Goal: Task Accomplishment & Management: Manage account settings

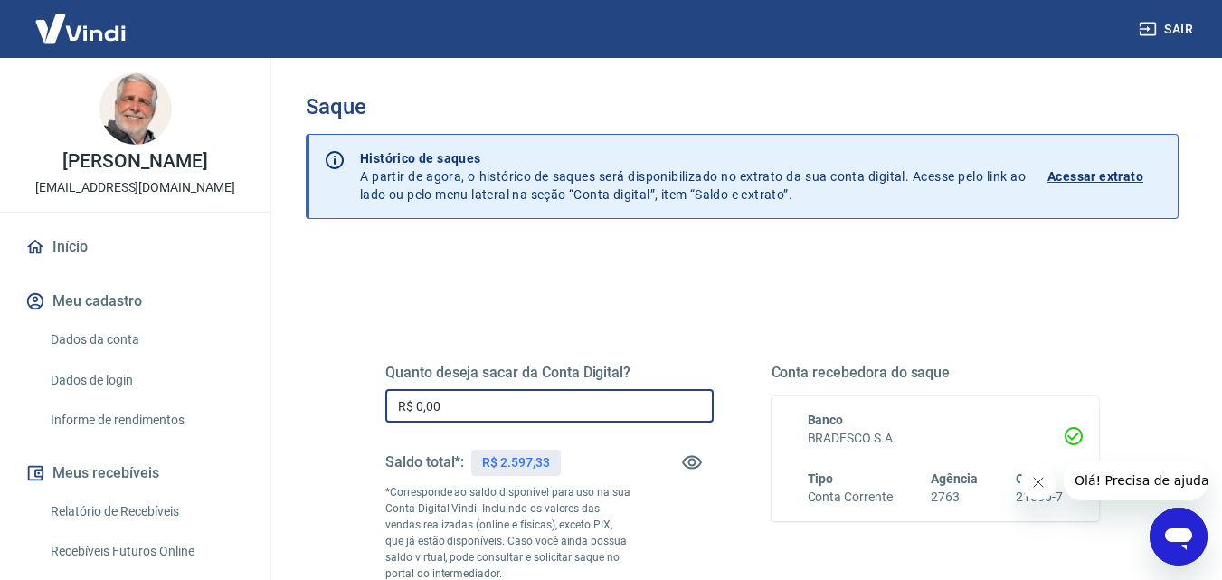
drag, startPoint x: 419, startPoint y: 403, endPoint x: 440, endPoint y: 406, distance: 21.0
click at [440, 406] on input "R$ 0,00" at bounding box center [549, 405] width 328 height 33
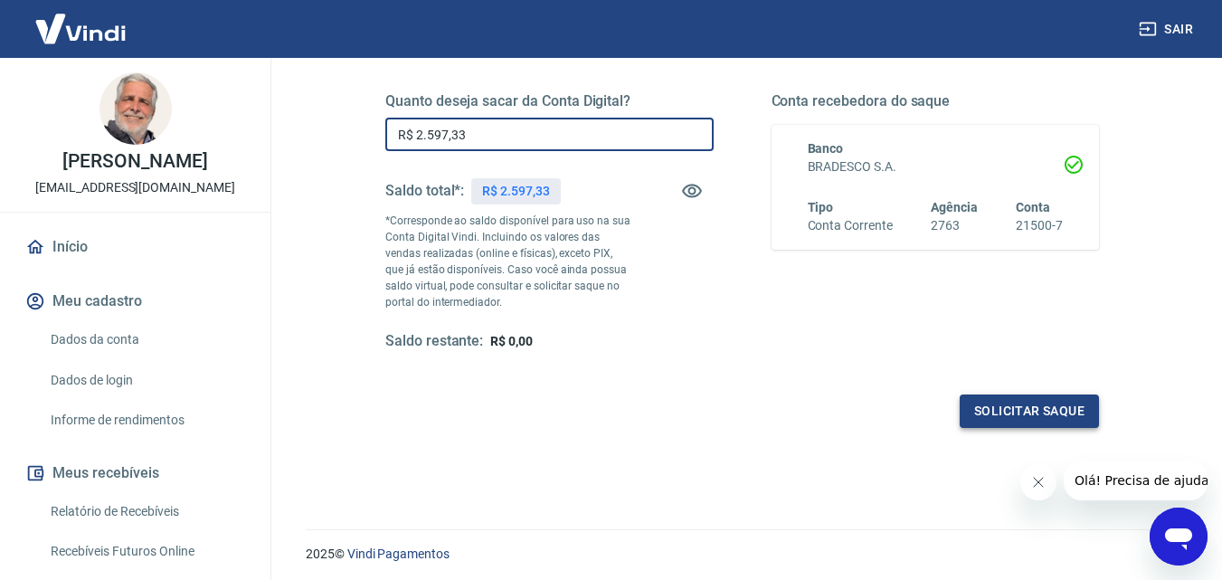
type input "R$ 2.597,33"
click at [991, 405] on button "Solicitar saque" at bounding box center [1029, 410] width 139 height 33
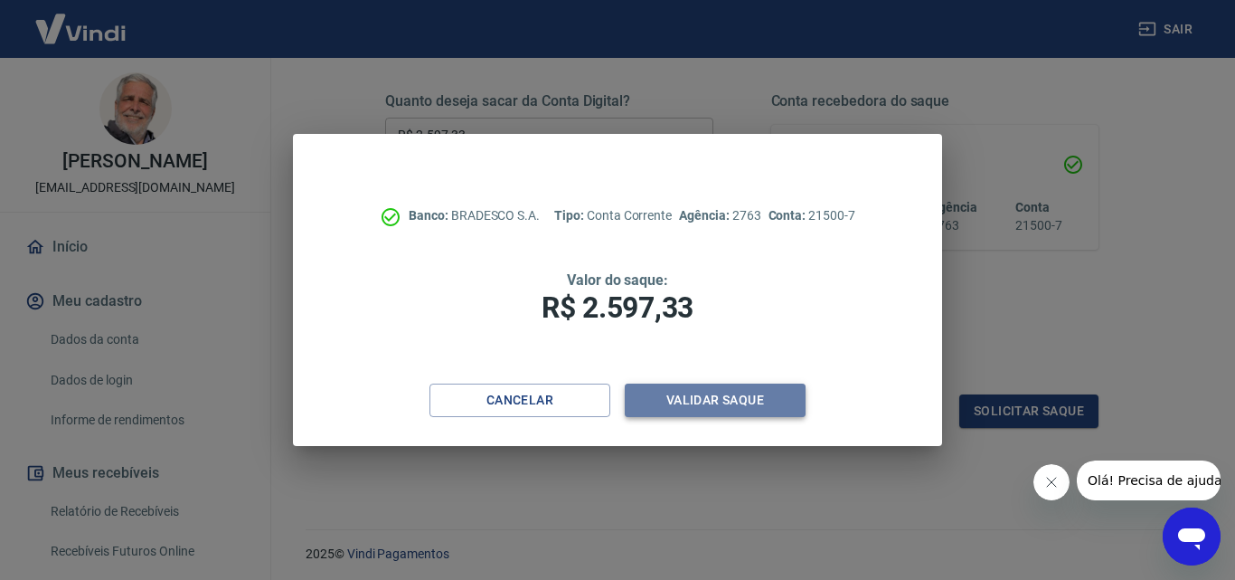
click at [717, 398] on button "Validar saque" at bounding box center [715, 399] width 181 height 33
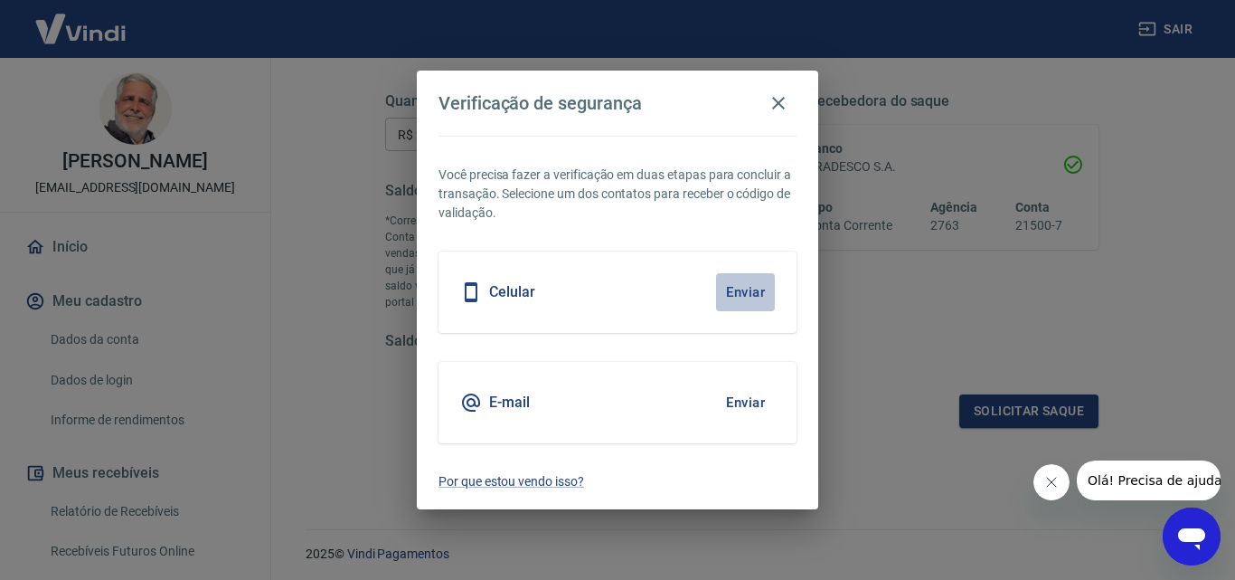
click at [735, 290] on button "Enviar" at bounding box center [745, 292] width 59 height 38
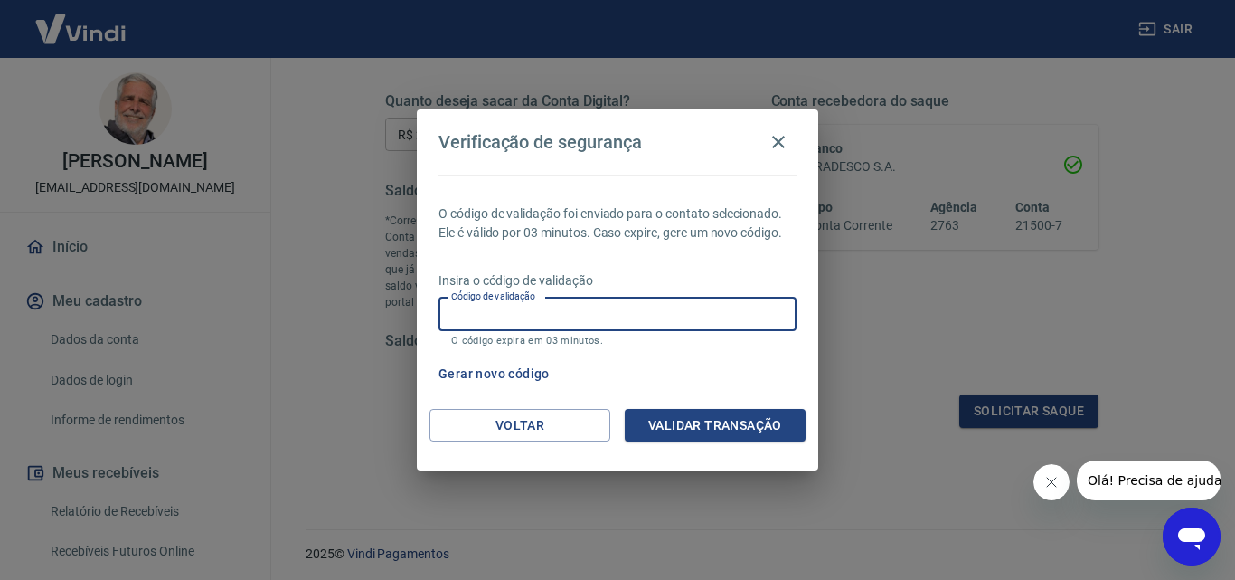
click at [561, 306] on input "Código de validação" at bounding box center [618, 314] width 358 height 33
click at [882, 313] on div "Verificação de segurança O código de validação foi enviado para o contato selec…" at bounding box center [617, 290] width 1235 height 580
click at [506, 318] on input "Código de validação" at bounding box center [618, 314] width 358 height 33
click at [506, 317] on input "Código de validação" at bounding box center [618, 314] width 358 height 33
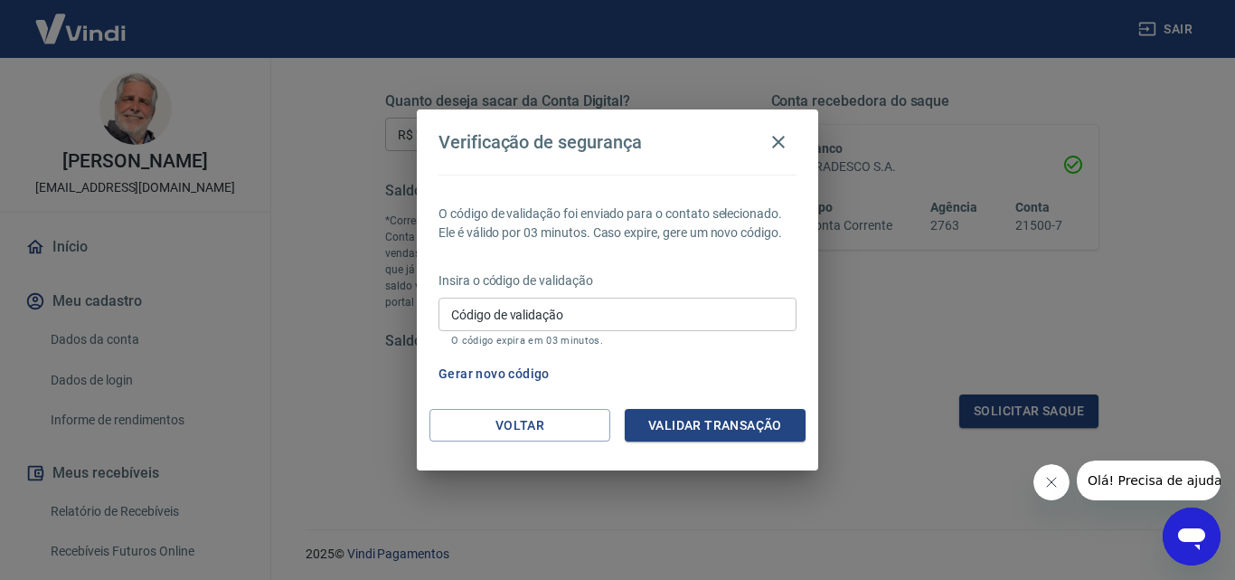
click at [847, 349] on div "Verificação de segurança O código de validação foi enviado para o contato selec…" at bounding box center [617, 290] width 1235 height 580
click at [494, 372] on button "Gerar novo código" at bounding box center [494, 373] width 126 height 33
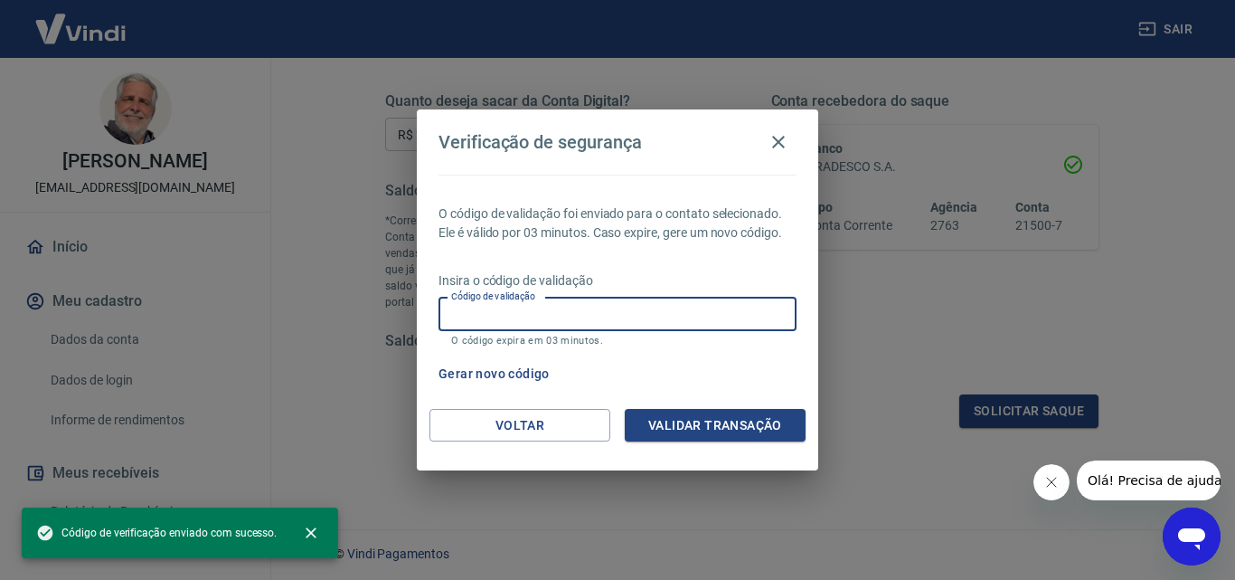
click at [480, 307] on input "Código de validação" at bounding box center [618, 314] width 358 height 33
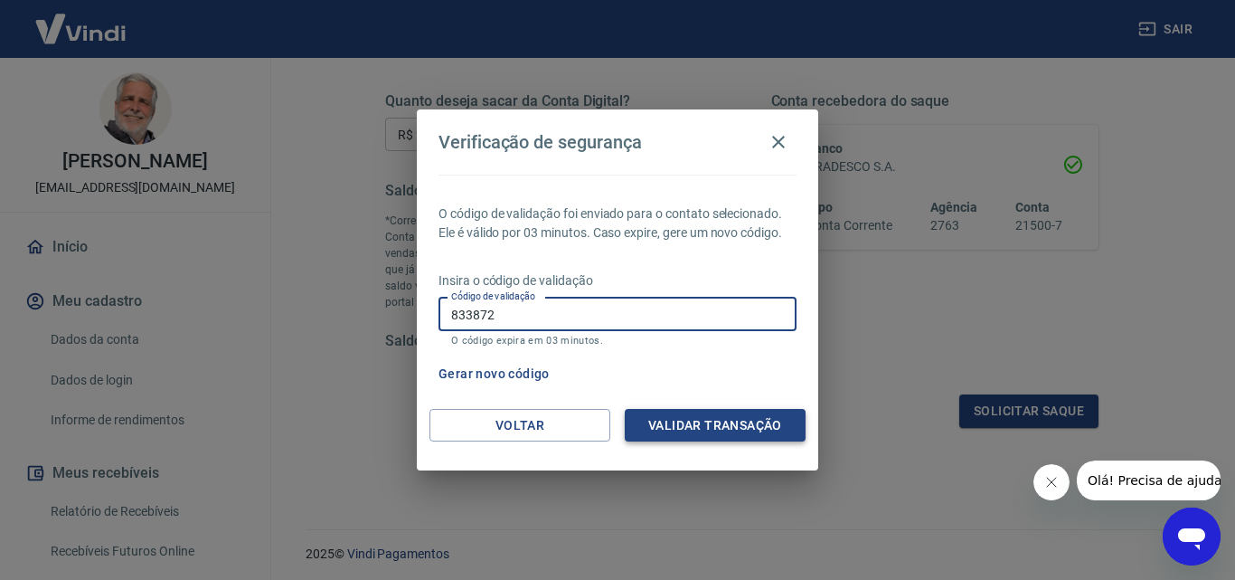
type input "833872"
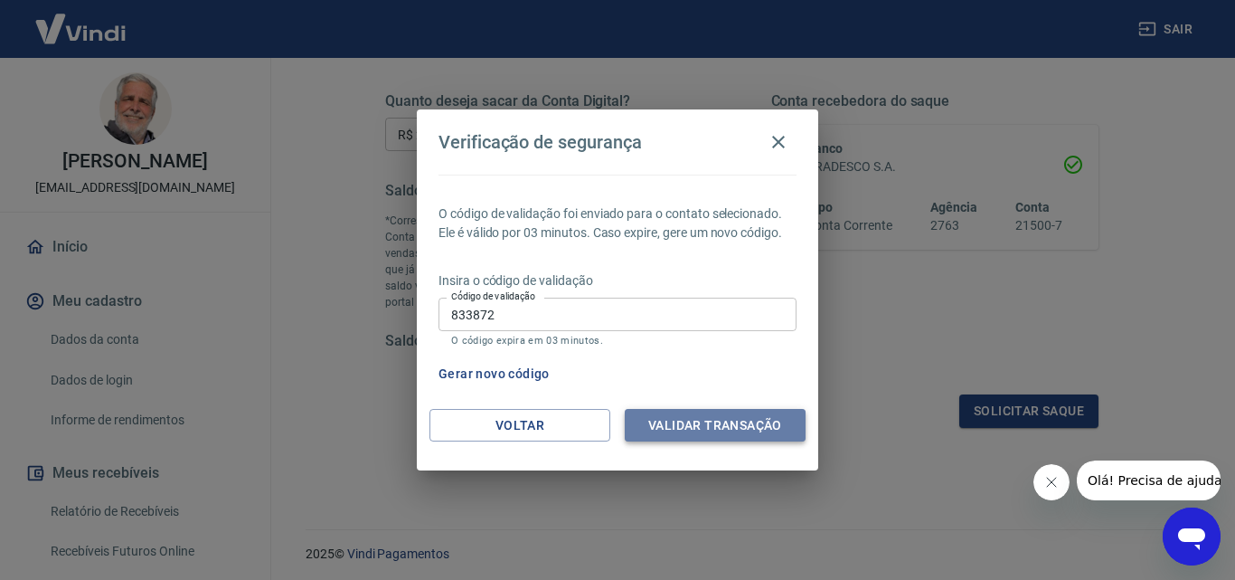
click at [698, 419] on button "Validar transação" at bounding box center [715, 425] width 181 height 33
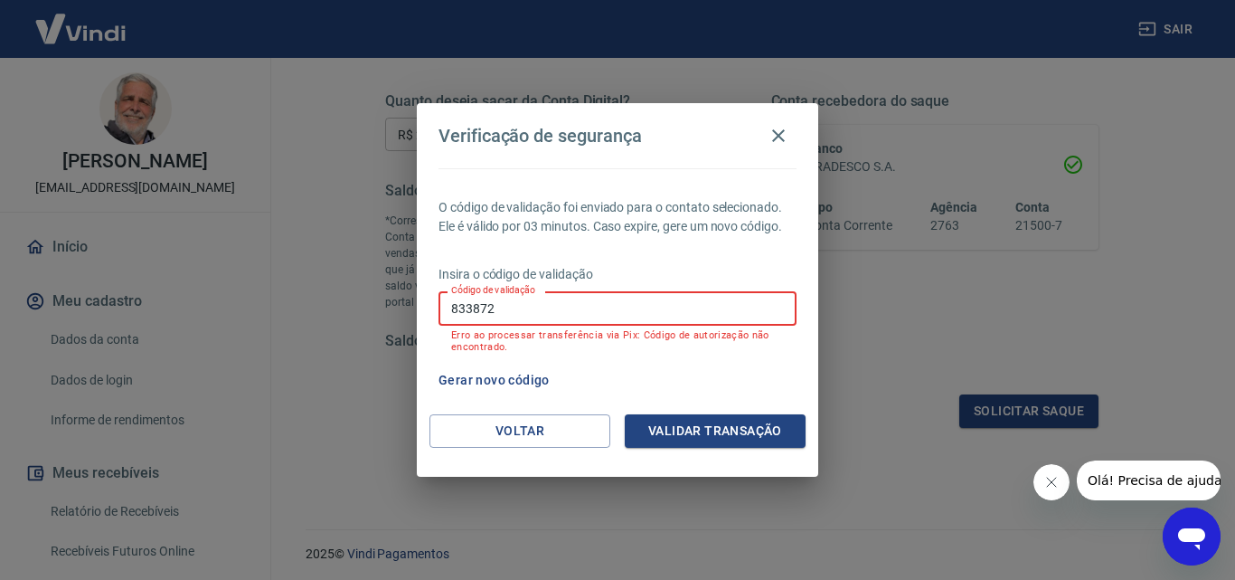
drag, startPoint x: 547, startPoint y: 317, endPoint x: 300, endPoint y: 341, distance: 248.0
click at [300, 341] on div "Verificação de segurança O código de validação foi enviado para o contato selec…" at bounding box center [617, 290] width 1235 height 580
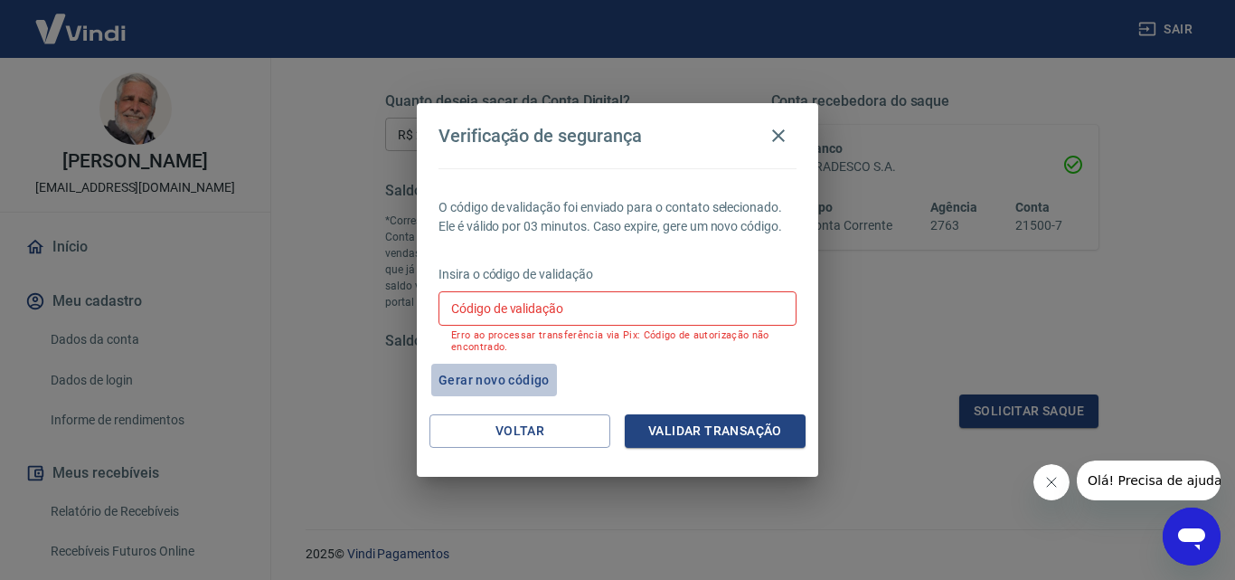
click at [510, 382] on button "Gerar novo código" at bounding box center [494, 380] width 126 height 33
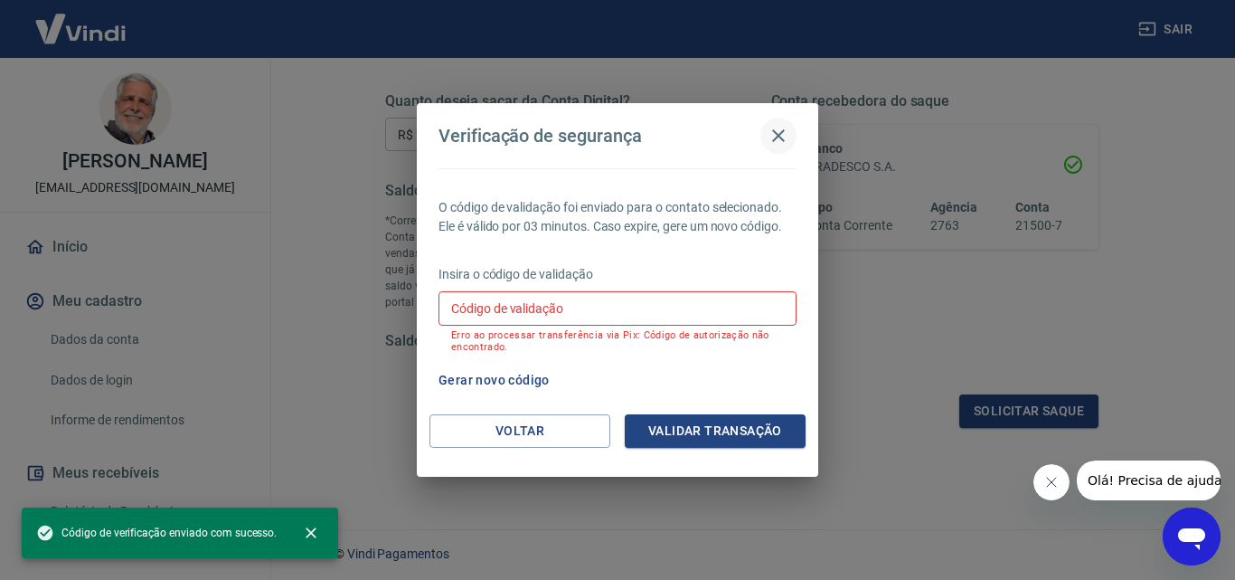
click at [778, 130] on icon "button" at bounding box center [779, 136] width 22 height 22
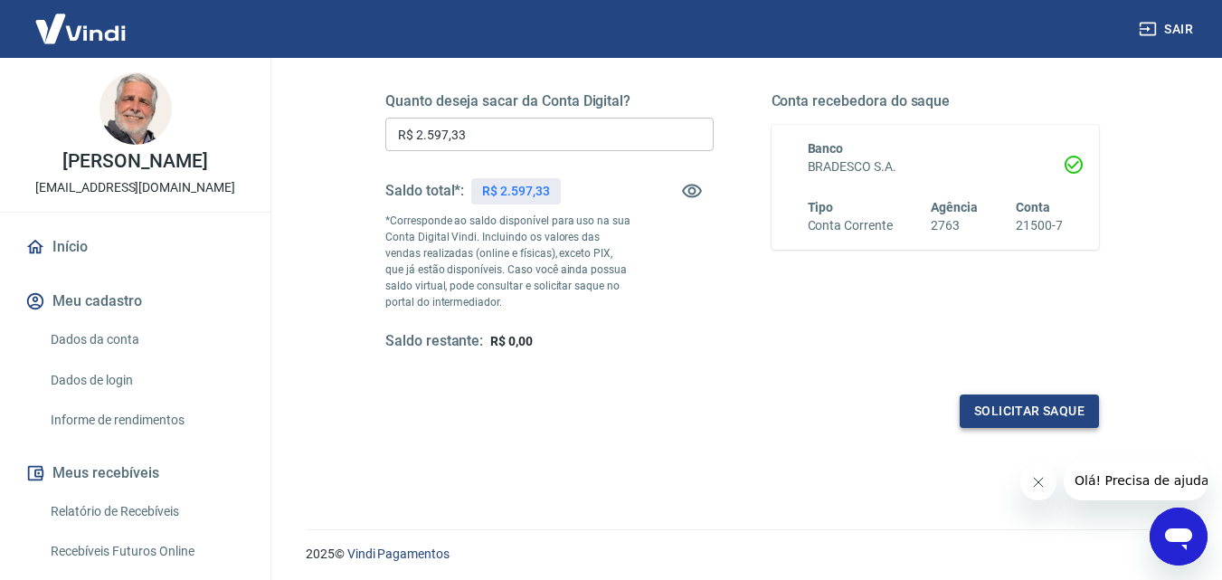
click at [1012, 407] on button "Solicitar saque" at bounding box center [1029, 410] width 139 height 33
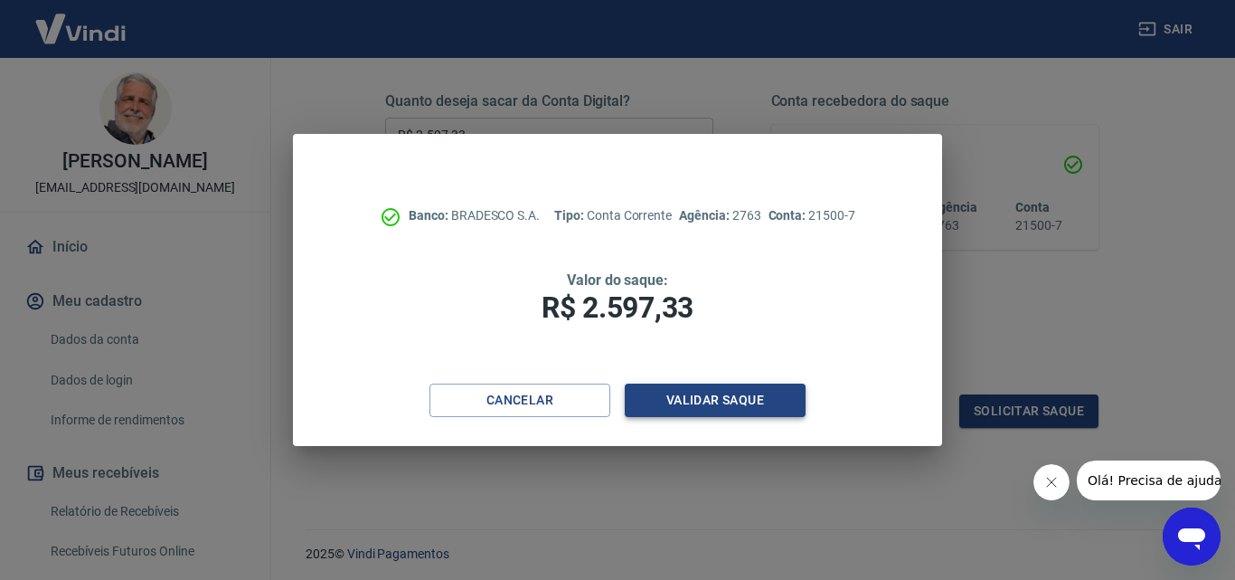
click at [693, 392] on button "Validar saque" at bounding box center [715, 399] width 181 height 33
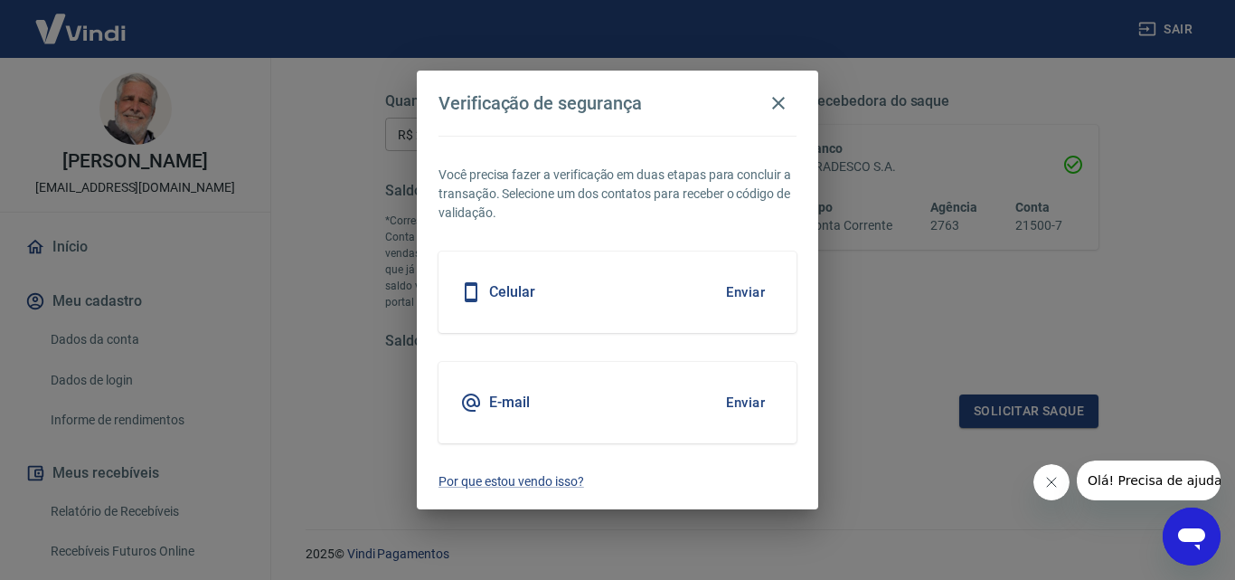
click at [742, 402] on button "Enviar" at bounding box center [745, 402] width 59 height 38
click at [747, 401] on button "Enviar" at bounding box center [745, 402] width 59 height 38
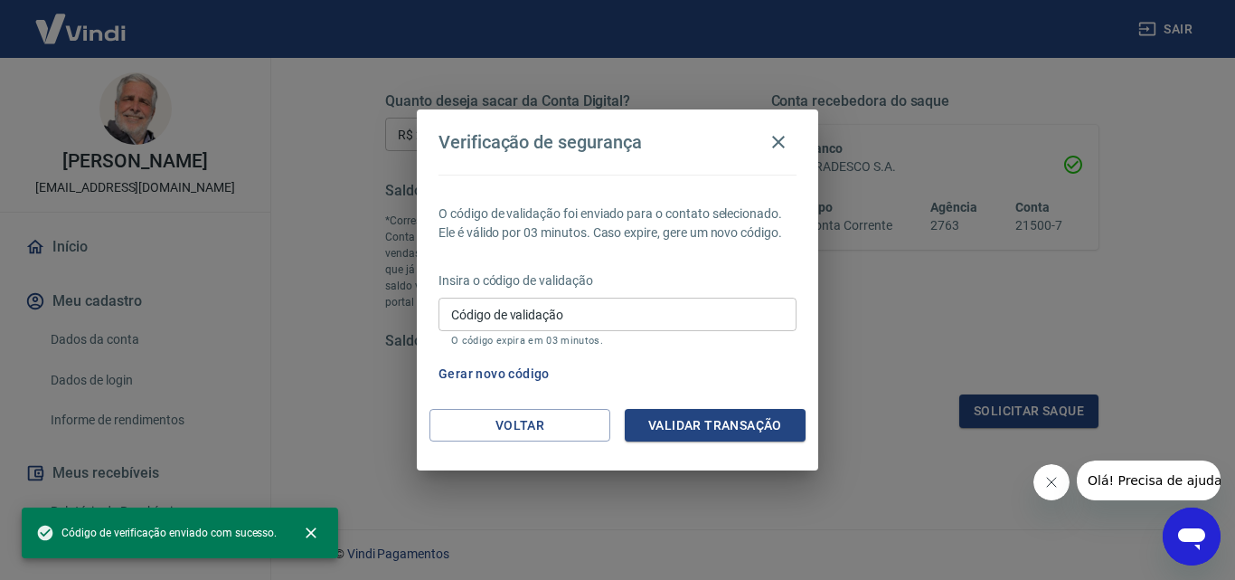
click at [465, 315] on input "Código de validação" at bounding box center [618, 314] width 358 height 33
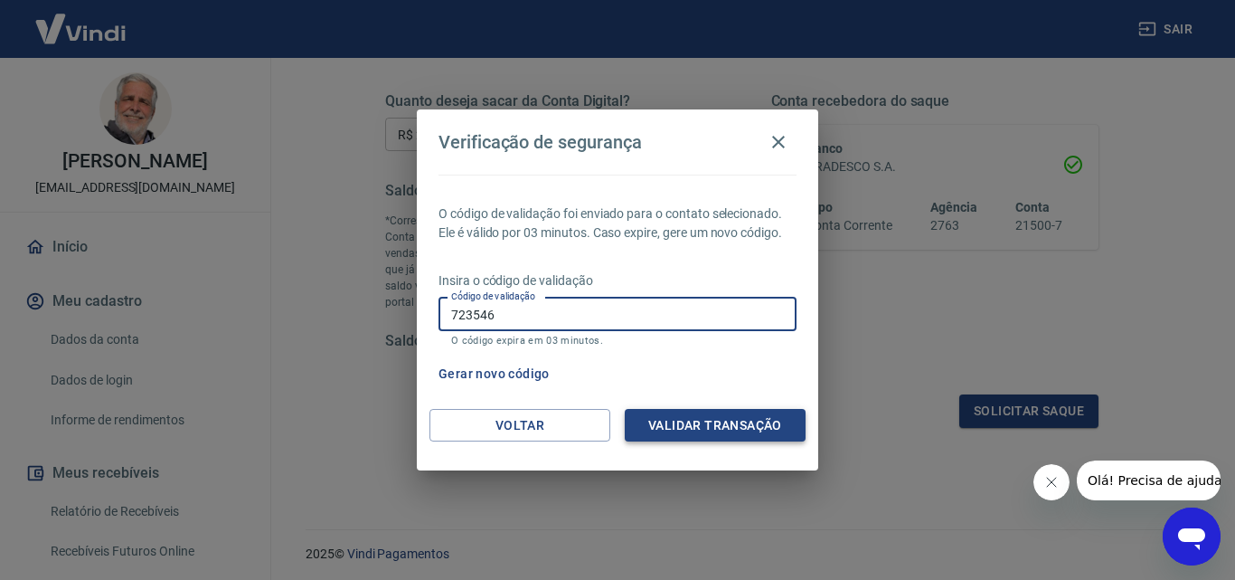
type input "723546"
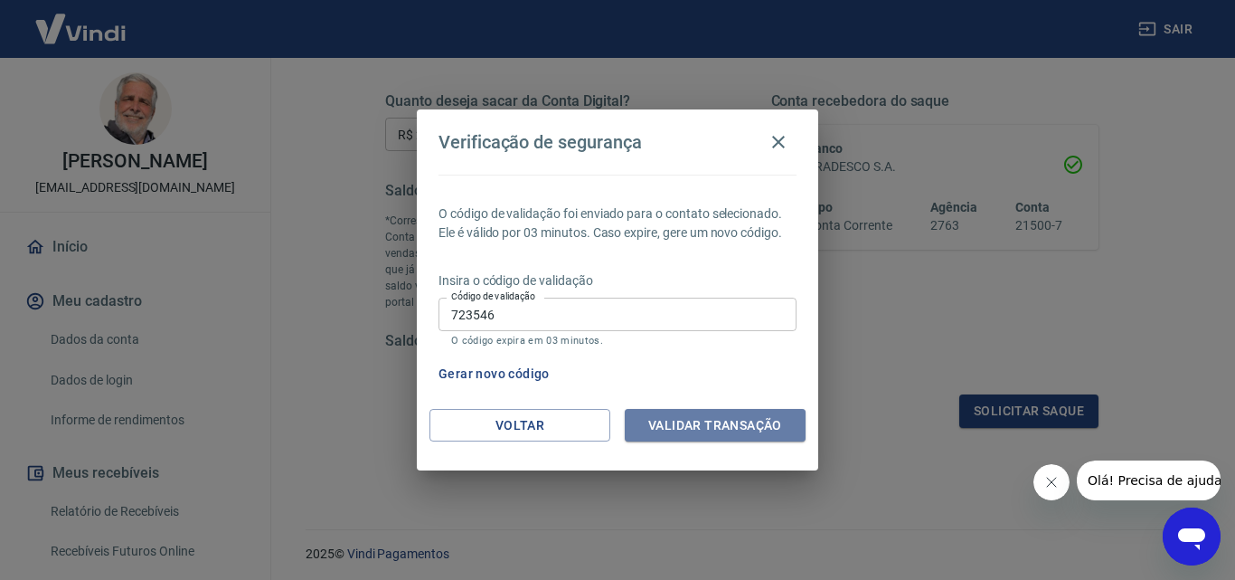
click at [680, 419] on button "Validar transação" at bounding box center [715, 425] width 181 height 33
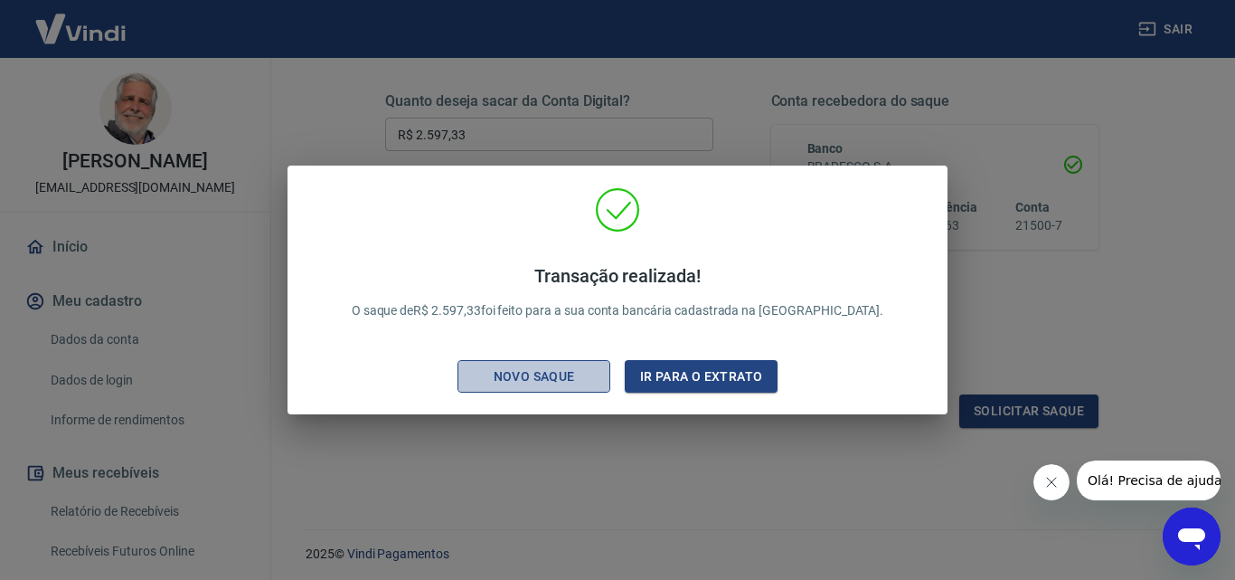
click at [519, 371] on div "Novo saque" at bounding box center [534, 376] width 125 height 23
